Goal: Download file/media

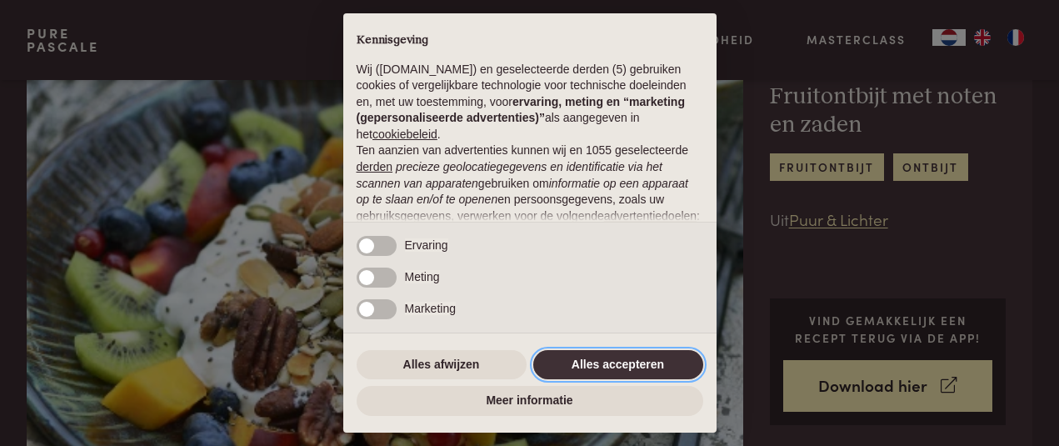
click at [584, 351] on button "Alles accepteren" at bounding box center [618, 365] width 170 height 30
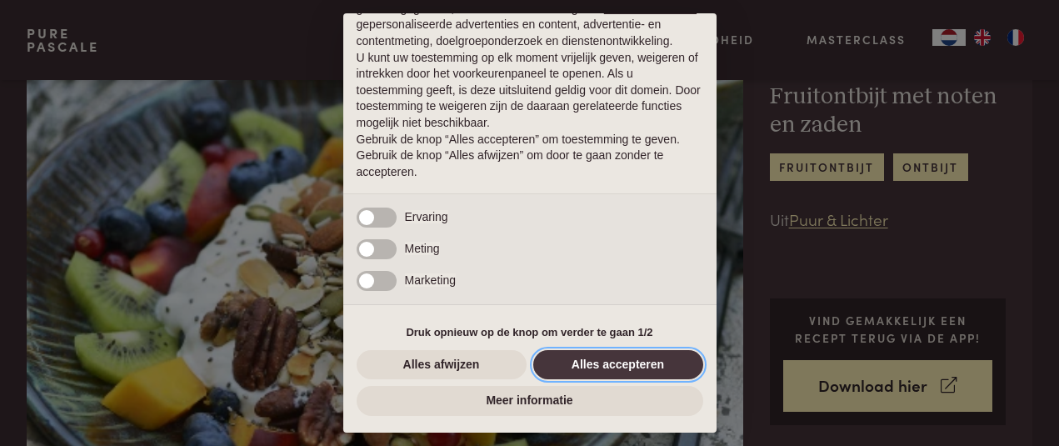
click at [551, 362] on button "Alles accepteren" at bounding box center [618, 365] width 170 height 30
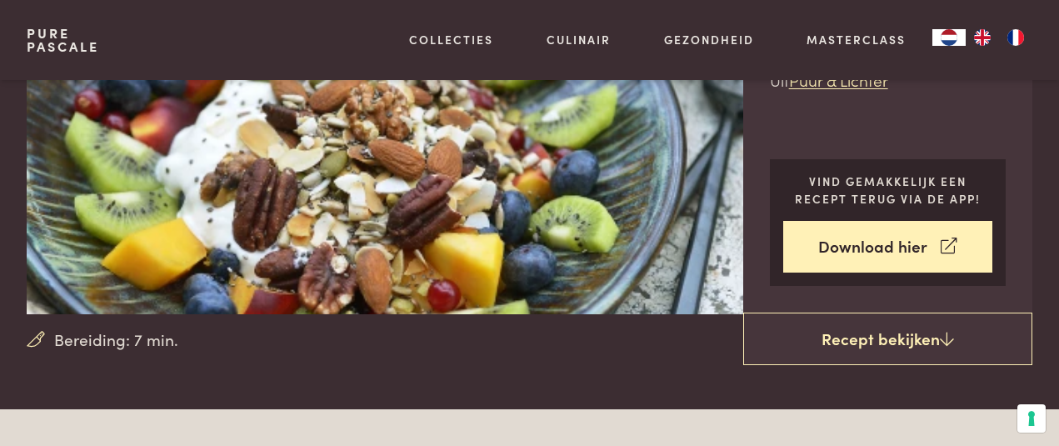
scroll to position [218, 0]
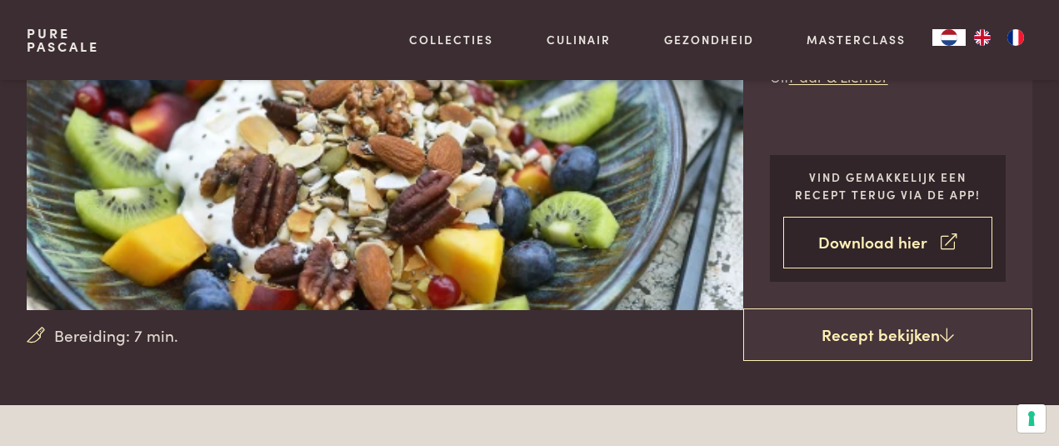
click at [864, 245] on link "Download hier" at bounding box center [889, 243] width 210 height 53
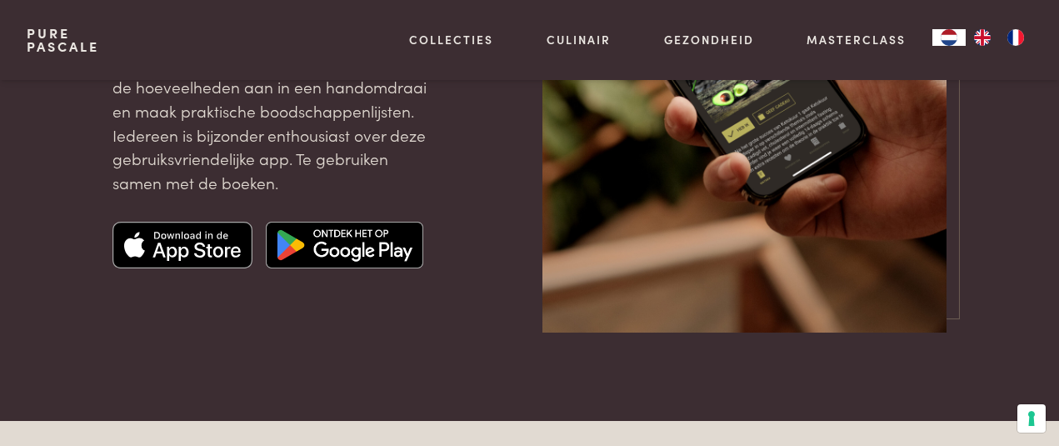
scroll to position [345, 0]
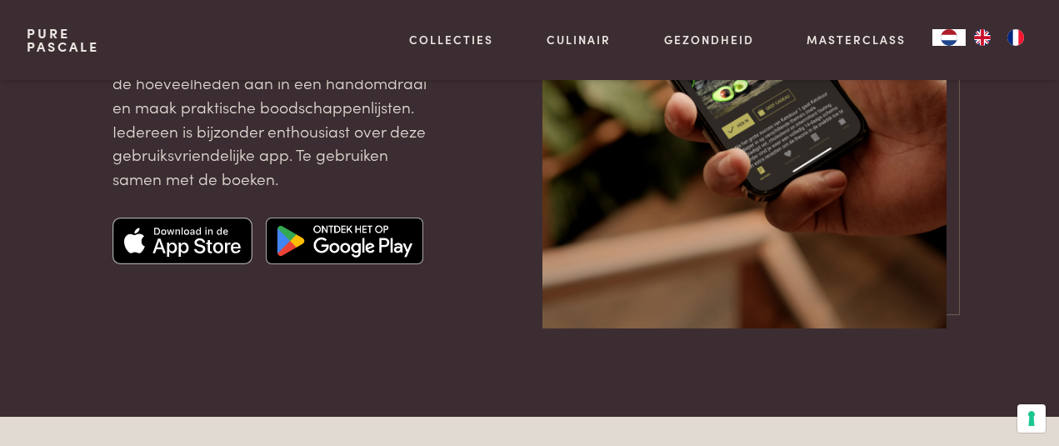
click at [378, 237] on img at bounding box center [345, 241] width 158 height 47
